Goal: Information Seeking & Learning: Learn about a topic

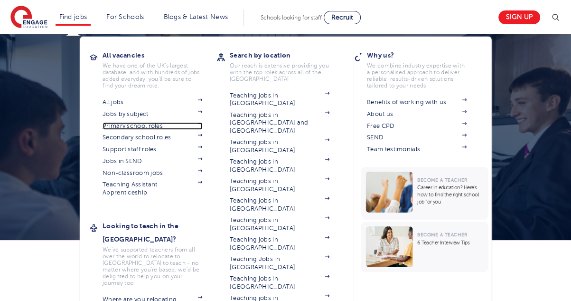
click at [143, 126] on link "Primary school roles" at bounding box center [153, 126] width 100 height 8
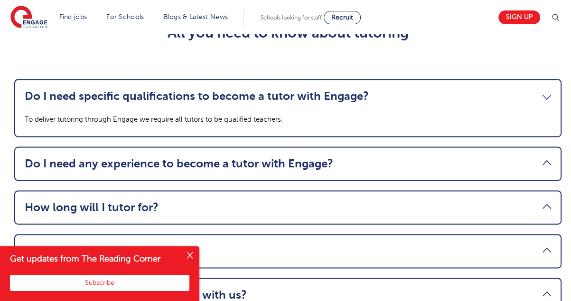
scroll to position [981, 0]
click at [279, 162] on link "Do I need any experience to become a tutor with Engage?" at bounding box center [288, 162] width 527 height 13
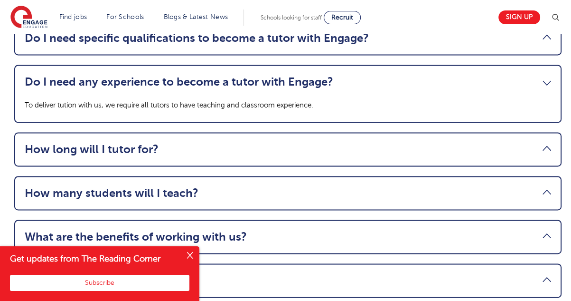
scroll to position [1039, 0]
click at [275, 152] on link "How long will I tutor for?" at bounding box center [288, 148] width 527 height 13
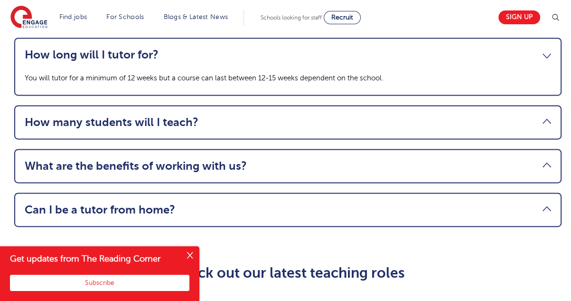
scroll to position [1110, 0]
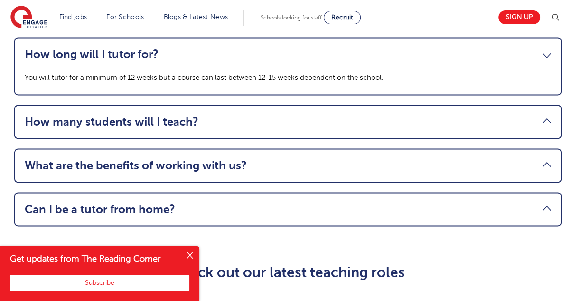
click at [269, 123] on link "How many students will I teach?" at bounding box center [288, 121] width 527 height 13
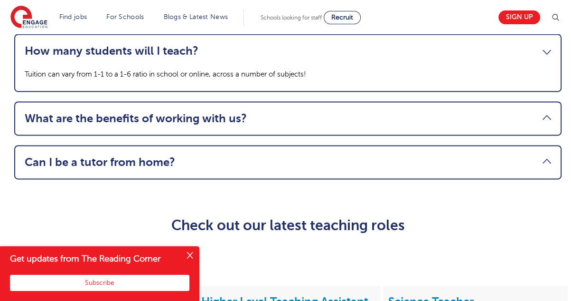
scroll to position [1157, 0]
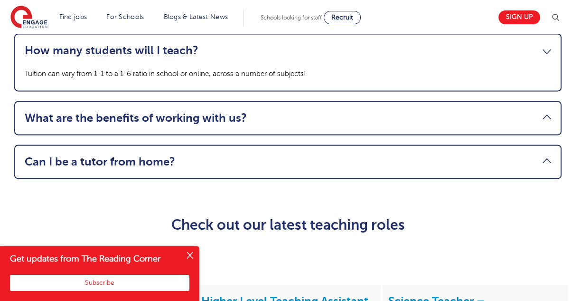
click at [269, 123] on link "What are the benefits of working with us?" at bounding box center [288, 117] width 527 height 13
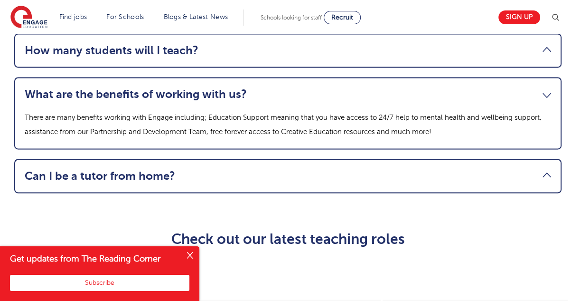
click at [268, 170] on link "Can I be a tutor from home?" at bounding box center [288, 175] width 527 height 13
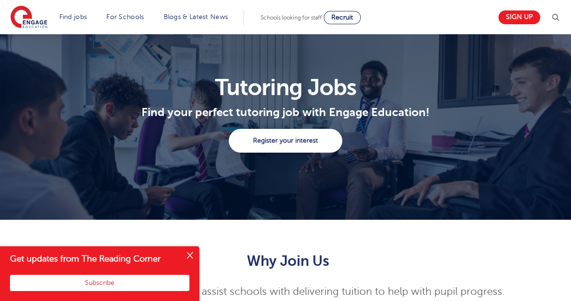
scroll to position [0, 0]
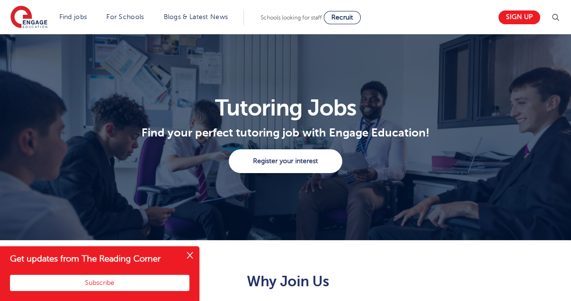
click at [191, 255] on button "Close" at bounding box center [189, 255] width 19 height 19
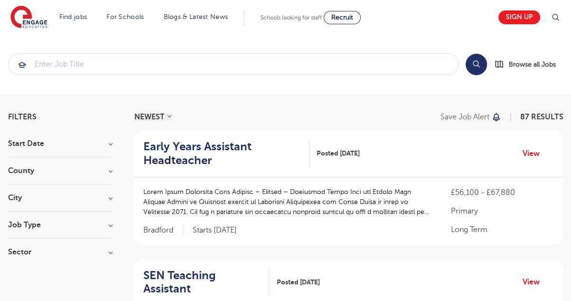
click at [88, 148] on div "Start Date September 87 Show more" at bounding box center [60, 149] width 104 height 18
click at [110, 199] on h3 "City" at bounding box center [60, 198] width 104 height 8
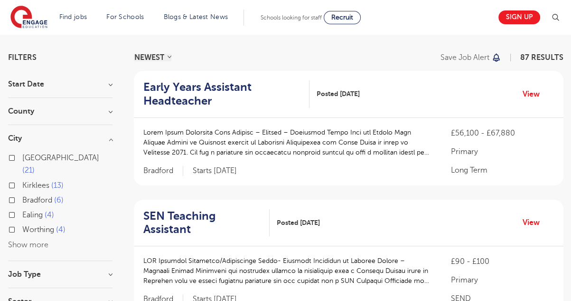
scroll to position [60, 0]
click at [36, 240] on button "Show more" at bounding box center [28, 244] width 40 height 9
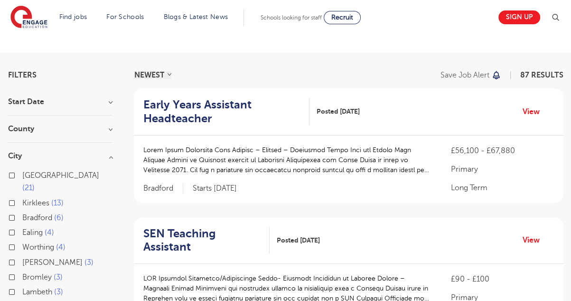
scroll to position [0, 0]
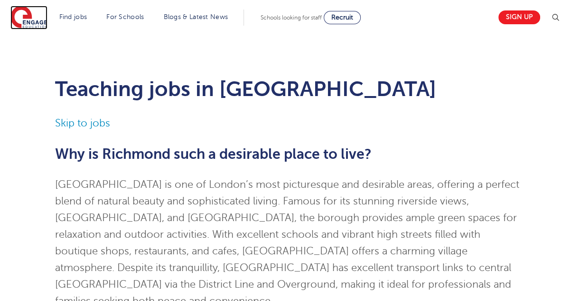
click at [24, 19] on img at bounding box center [28, 18] width 37 height 24
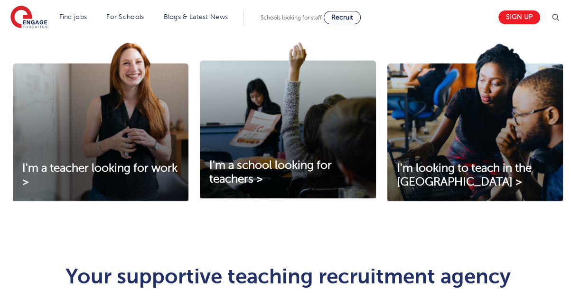
scroll to position [345, 0]
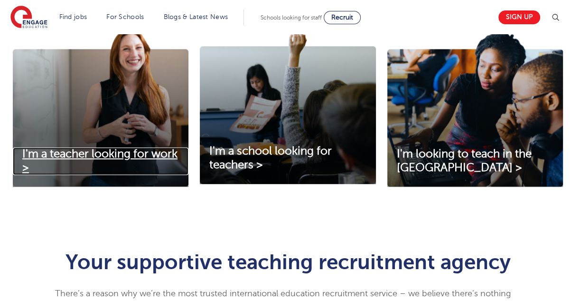
click at [122, 148] on span "I'm a teacher looking for work >" at bounding box center [99, 160] width 155 height 27
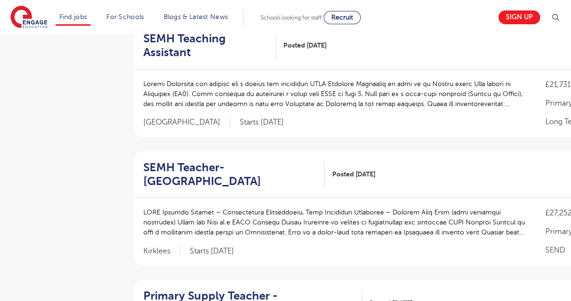
scroll to position [742, 0]
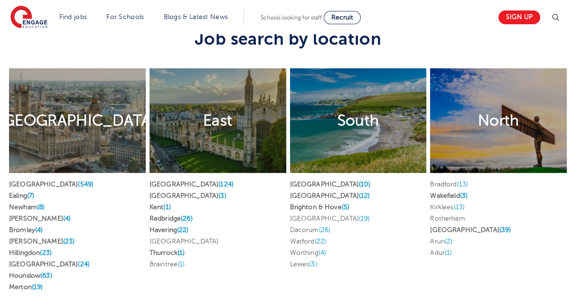
scroll to position [1812, 0]
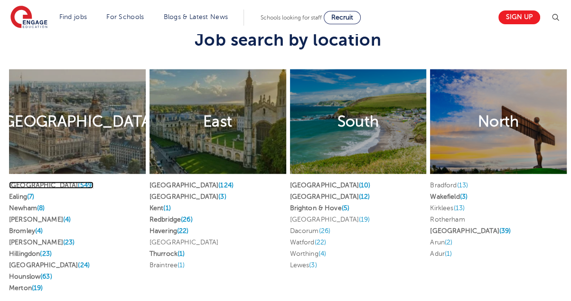
click at [17, 181] on link "[GEOGRAPHIC_DATA] (549)" at bounding box center [51, 184] width 85 height 7
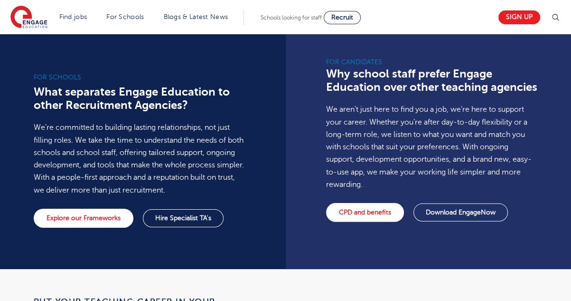
scroll to position [742, 0]
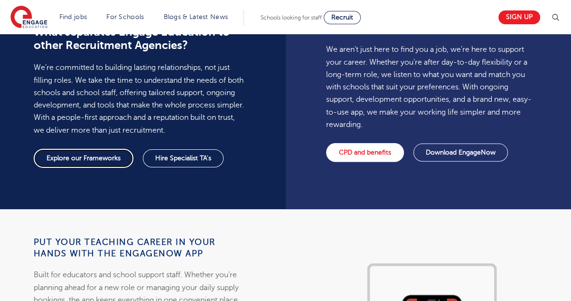
click at [92, 151] on link "Explore our Frameworks" at bounding box center [84, 158] width 100 height 19
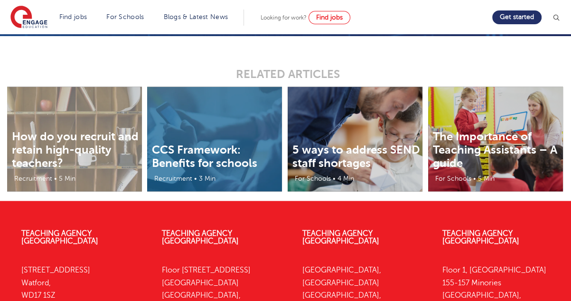
scroll to position [1688, 0]
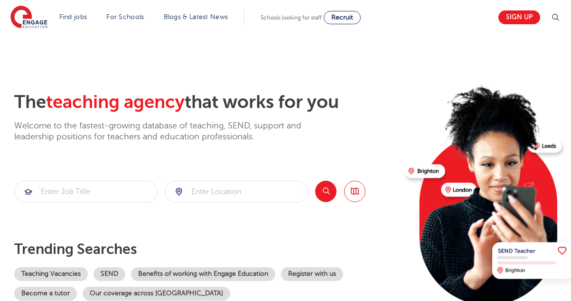
scroll to position [741, 0]
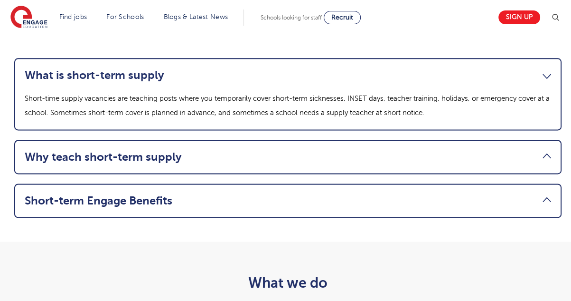
scroll to position [953, 0]
click at [149, 157] on link "Why teach short-term supply" at bounding box center [288, 156] width 527 height 13
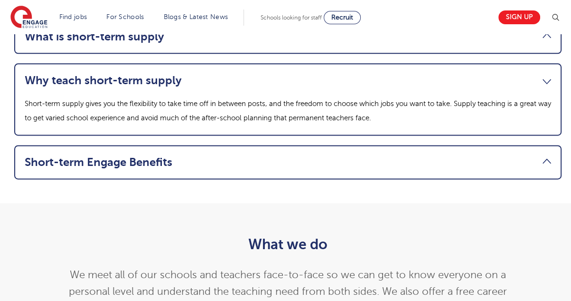
scroll to position [992, 0]
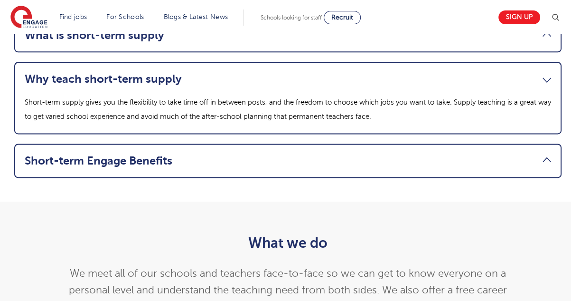
click at [149, 157] on link "Short-term Engage Benefits" at bounding box center [288, 160] width 527 height 13
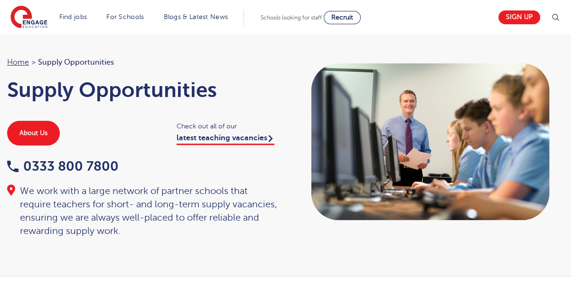
scroll to position [0, 0]
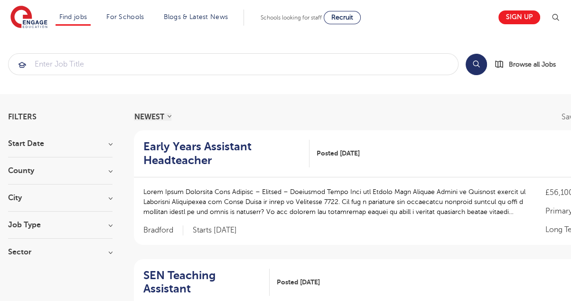
click at [110, 221] on h3 "Job Type" at bounding box center [60, 225] width 104 height 8
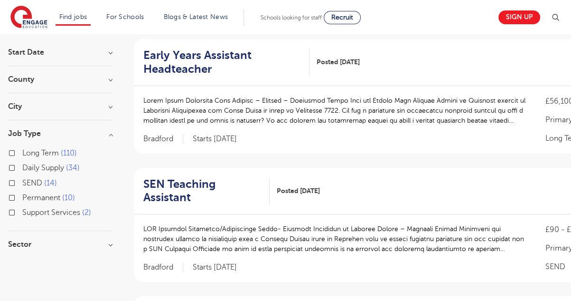
scroll to position [92, 0]
click at [22, 165] on label "Daily Supply 34" at bounding box center [50, 167] width 57 height 12
click at [22, 165] on input "Daily Supply 34" at bounding box center [25, 166] width 6 height 6
checkbox input "true"
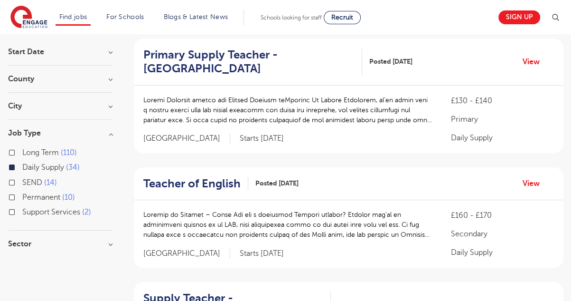
click at [14, 150] on div "Long Term 110" at bounding box center [60, 153] width 104 height 15
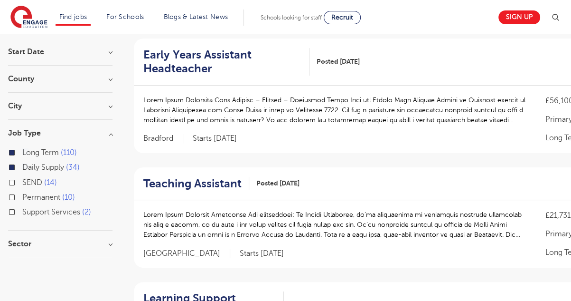
click at [104, 243] on h3 "Sector" at bounding box center [60, 244] width 104 height 8
click at [22, 264] on label "Primary 76" at bounding box center [43, 263] width 42 height 12
click at [22, 264] on input "Primary 76" at bounding box center [25, 262] width 6 height 6
checkbox input "true"
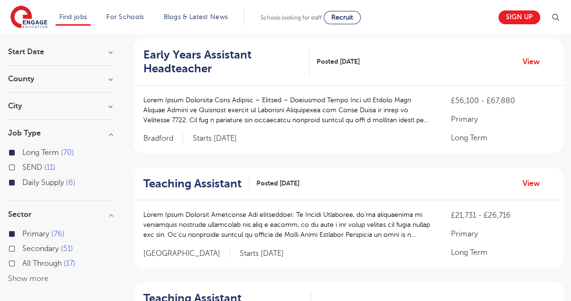
click at [108, 101] on section "Start Date September 76 Show more County [GEOGRAPHIC_DATA] 16 [GEOGRAPHIC_DATA]…" at bounding box center [60, 171] width 104 height 246
click at [108, 103] on h3 "City" at bounding box center [60, 106] width 104 height 8
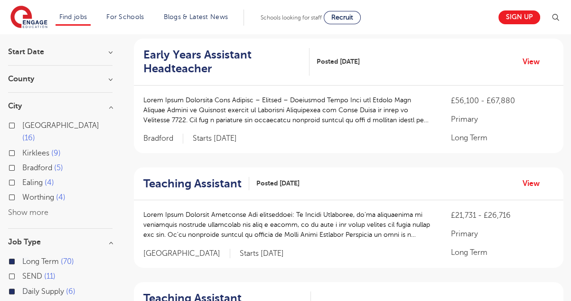
click at [29, 208] on button "Show more" at bounding box center [28, 212] width 40 height 9
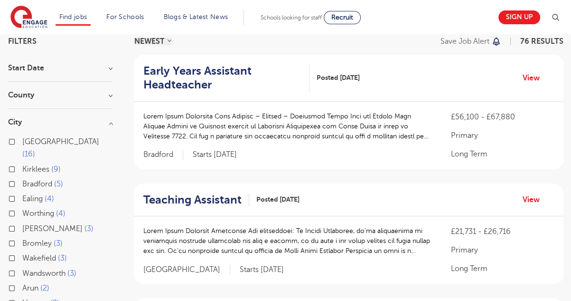
scroll to position [73, 0]
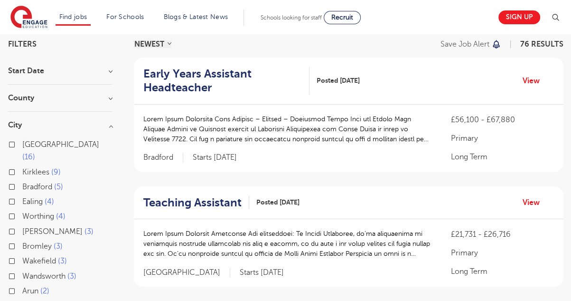
click at [108, 97] on h3 "County" at bounding box center [60, 98] width 104 height 8
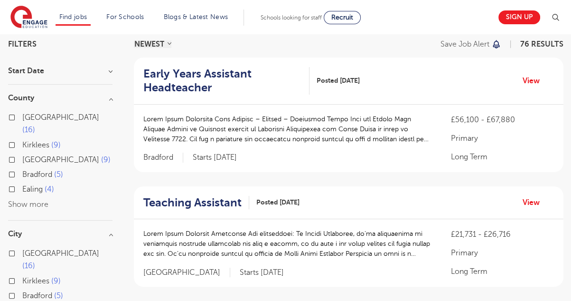
click at [36, 200] on button "Show more" at bounding box center [28, 204] width 40 height 9
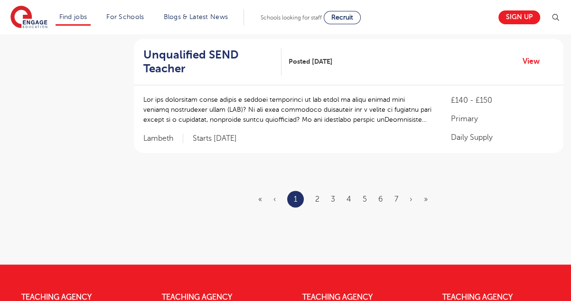
scroll to position [1222, 0]
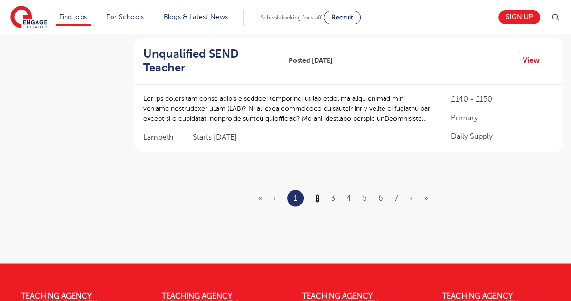
click at [319, 194] on link "2" at bounding box center [317, 198] width 4 height 9
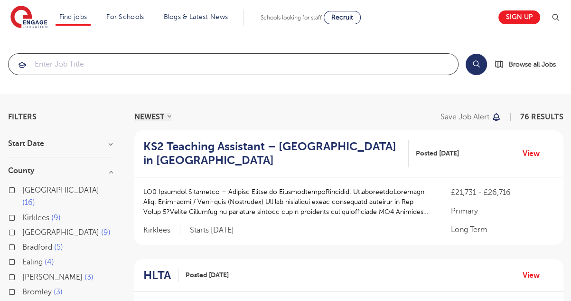
click at [90, 63] on input "search" at bounding box center [234, 64] width 450 height 21
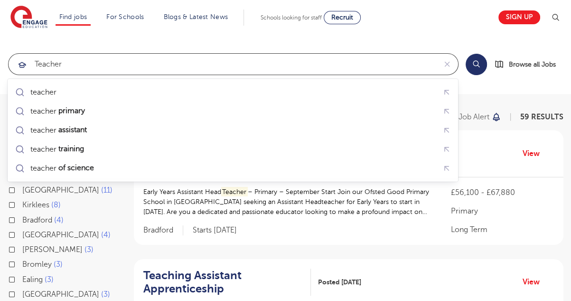
type input "teacher"
click button "Submit" at bounding box center [0, 0] width 0 height 0
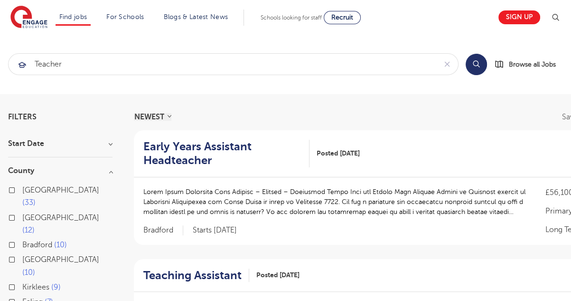
scroll to position [92, 0]
